Goal: Use online tool/utility: Use online tool/utility

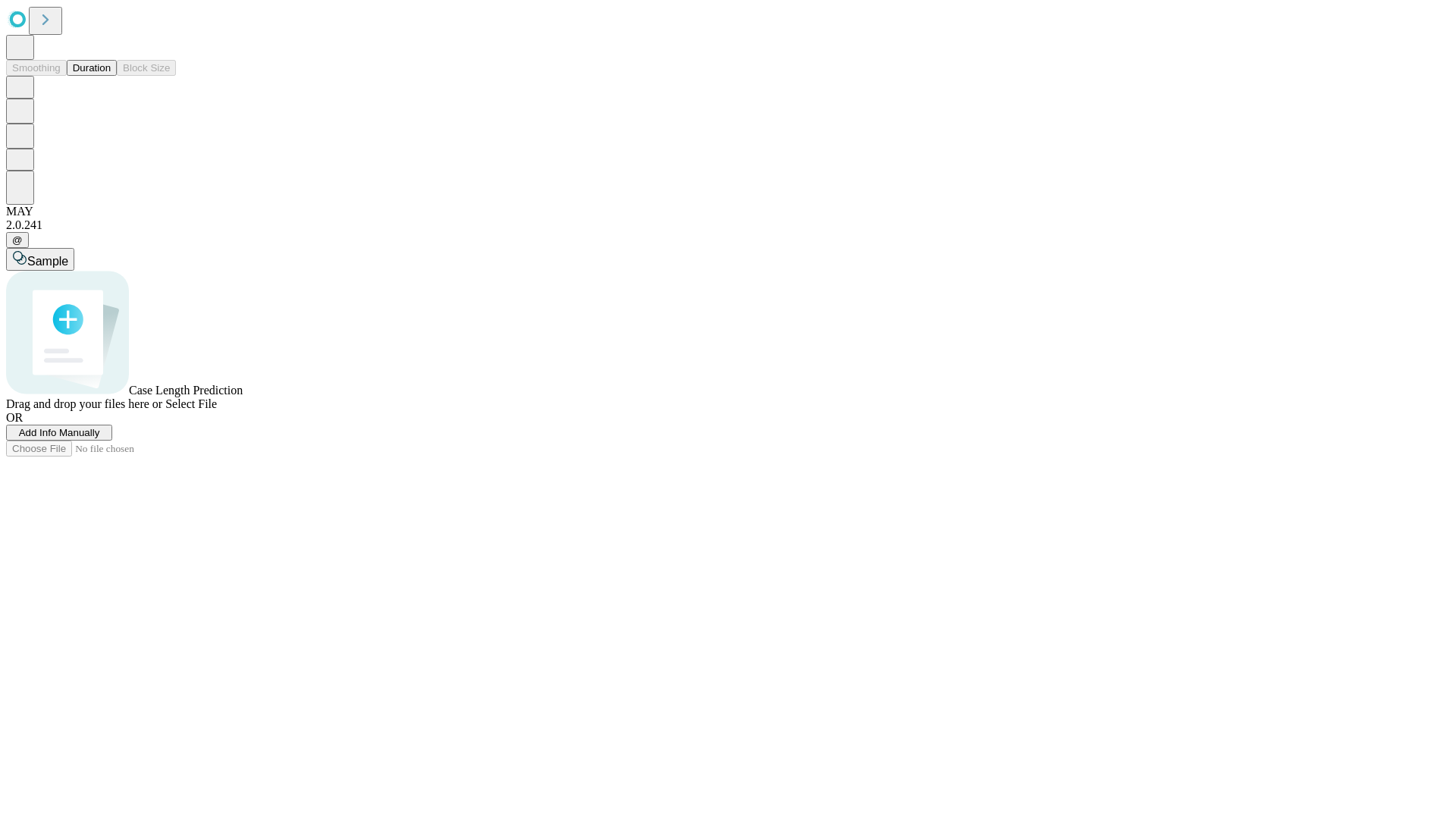
click at [111, 76] on button "Duration" at bounding box center [92, 68] width 50 height 16
click at [100, 439] on span "Add Info Manually" at bounding box center [59, 432] width 82 height 11
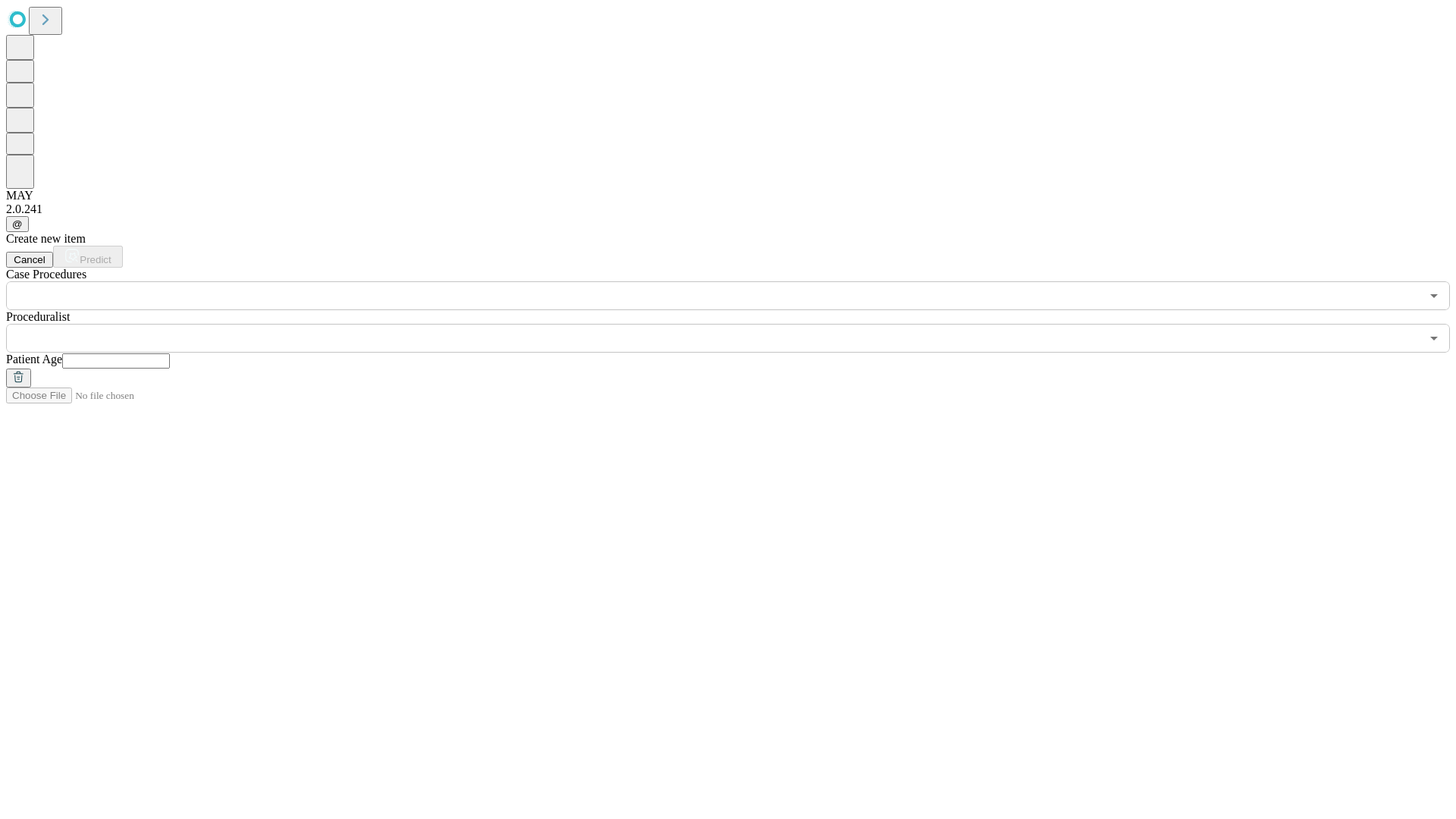
click at [170, 354] on input "text" at bounding box center [115, 361] width 107 height 15
type input "**"
click at [739, 324] on input "text" at bounding box center [713, 338] width 1414 height 29
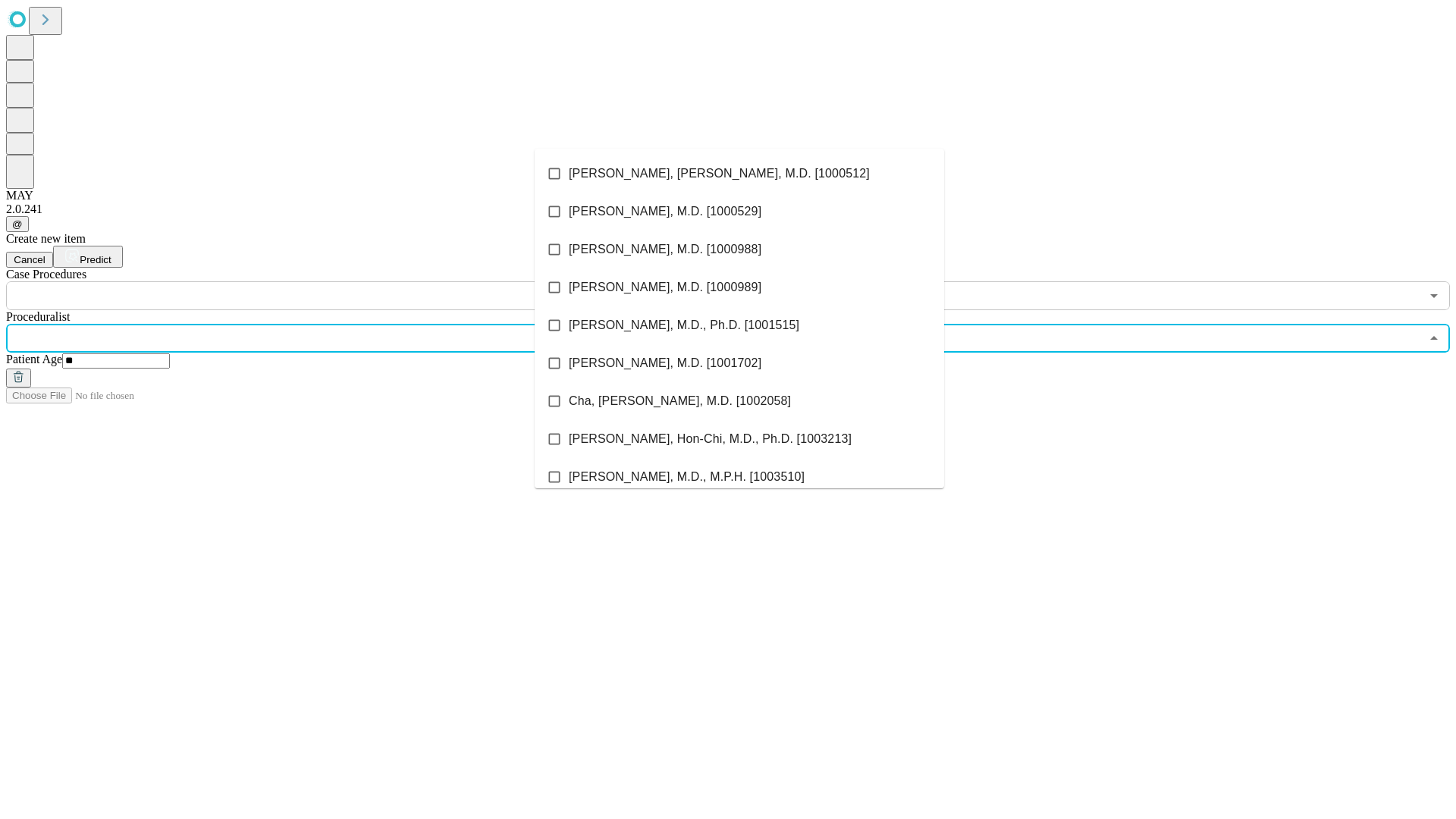
click at [740, 173] on li "[PERSON_NAME], [PERSON_NAME], M.D. [1000512]" at bounding box center [739, 173] width 409 height 38
click at [318, 282] on input "text" at bounding box center [713, 296] width 1414 height 29
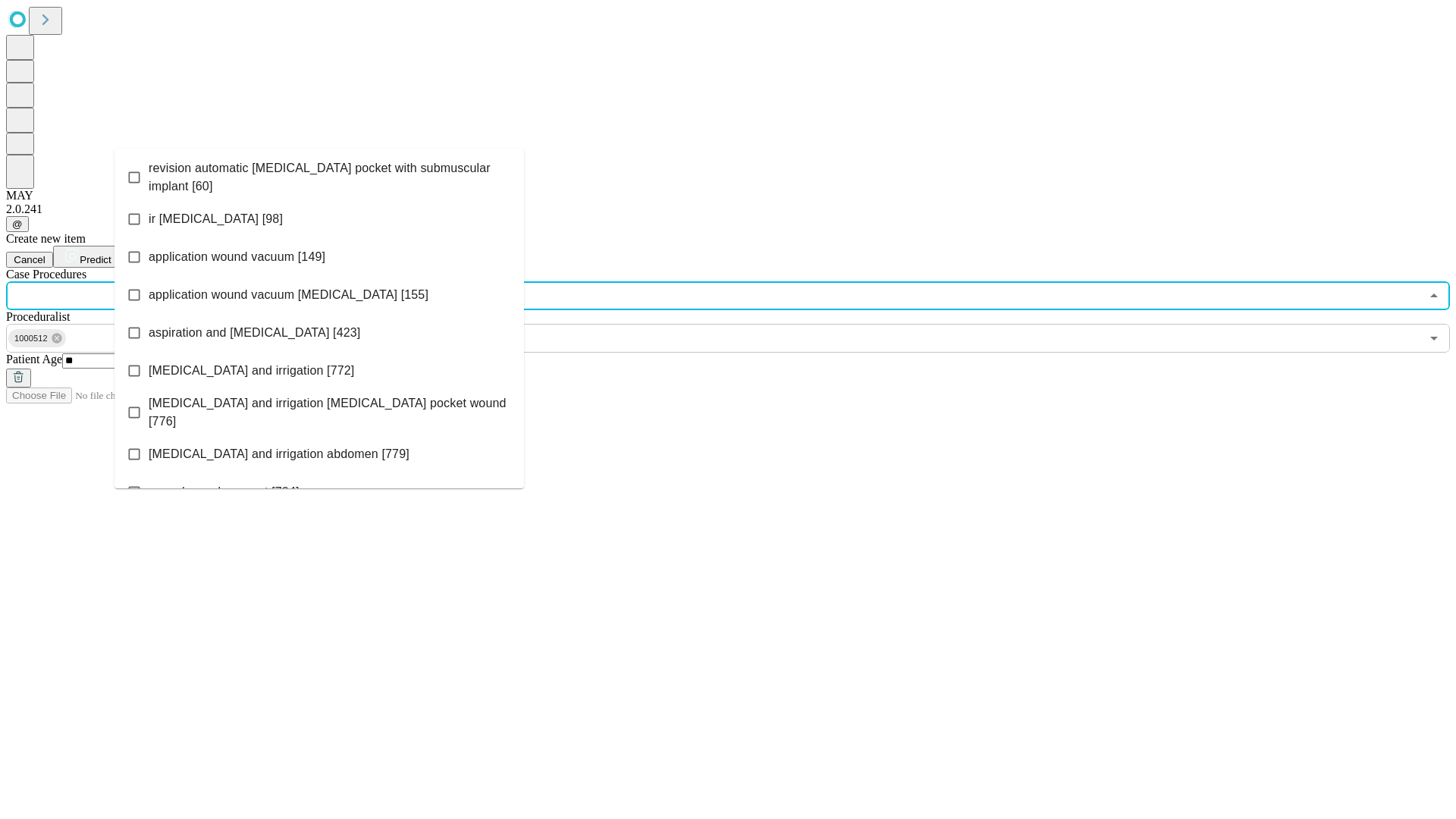
click at [319, 173] on span "revision automatic [MEDICAL_DATA] pocket with submuscular implant [60]" at bounding box center [329, 178] width 363 height 36
click at [111, 254] on span "Predict" at bounding box center [95, 259] width 31 height 11
